Goal: Find specific page/section: Find specific page/section

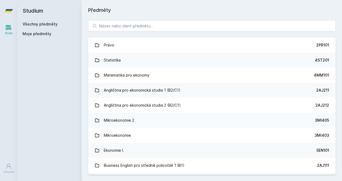
click at [172, 35] on button "Ne" at bounding box center [172, 34] width 19 height 13
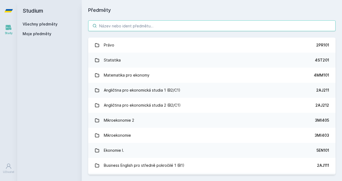
click at [155, 27] on input "search" at bounding box center [212, 25] width 248 height 11
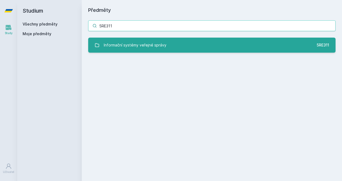
type input "5RE311"
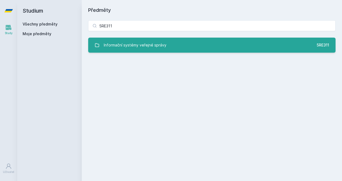
click at [156, 47] on div "Informační systémy veřejné správy" at bounding box center [135, 45] width 63 height 11
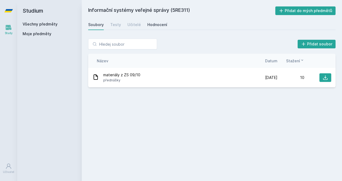
click at [158, 27] on div "Hodnocení" at bounding box center [157, 24] width 20 height 5
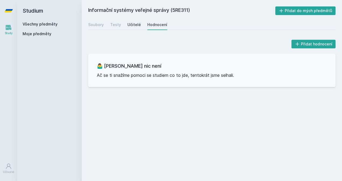
click at [135, 25] on div "Učitelé" at bounding box center [134, 24] width 13 height 5
click at [114, 25] on div "Testy" at bounding box center [115, 24] width 11 height 5
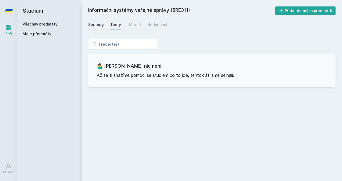
click at [96, 24] on div "Soubory" at bounding box center [96, 24] width 16 height 5
